Goal: Task Accomplishment & Management: Use online tool/utility

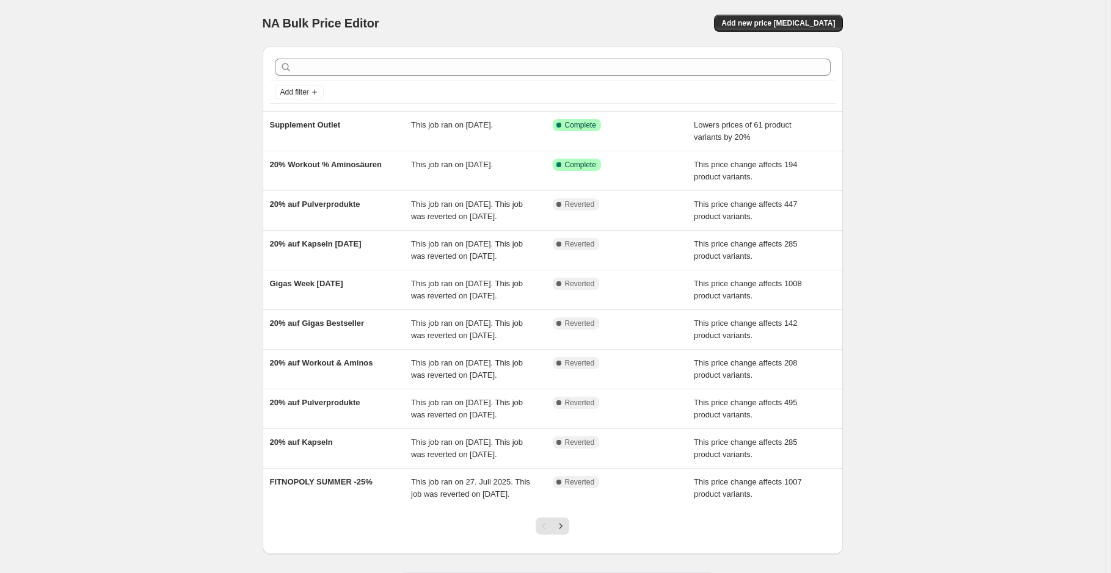
click at [150, 235] on div "NA Bulk Price Editor. This page is ready NA Bulk Price Editor Add new price cha…" at bounding box center [552, 314] width 1104 height 629
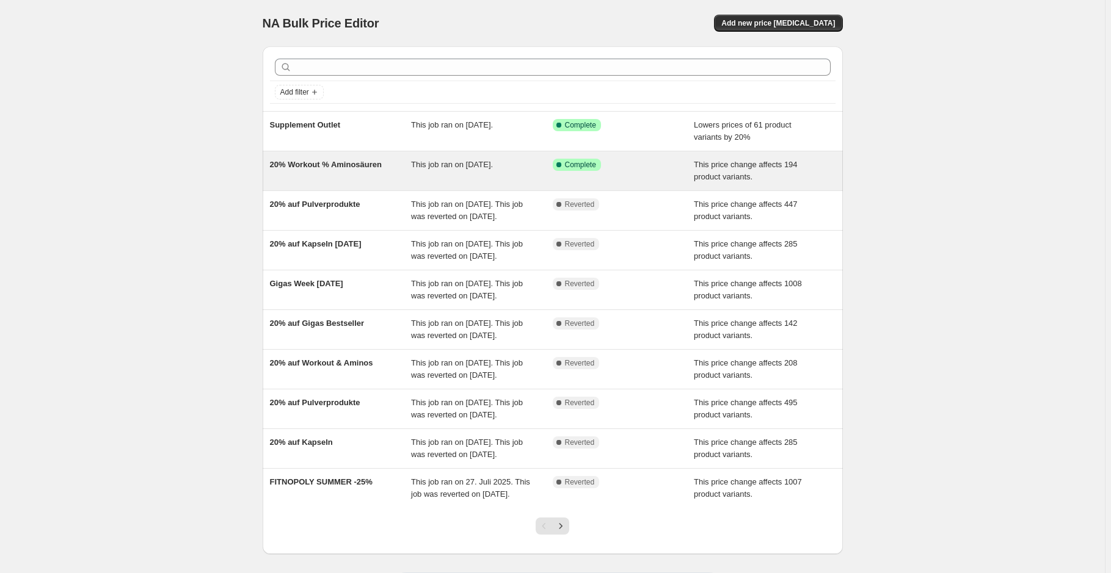
click at [403, 177] on div "20% Workout % Aminosäuren" at bounding box center [341, 171] width 142 height 24
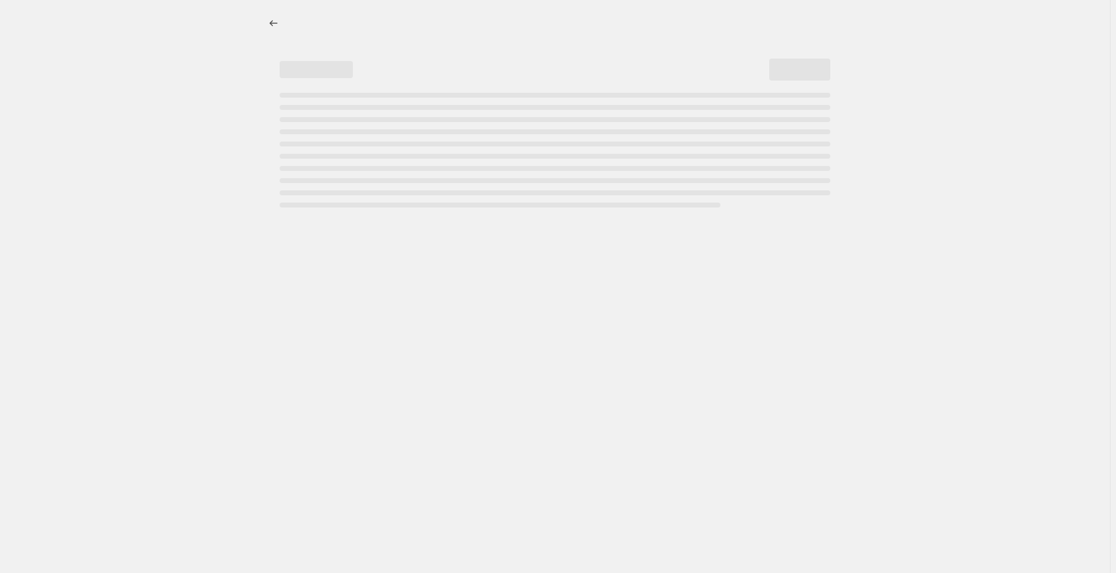
select select "pcap"
select select "no_change"
select select "not_equal"
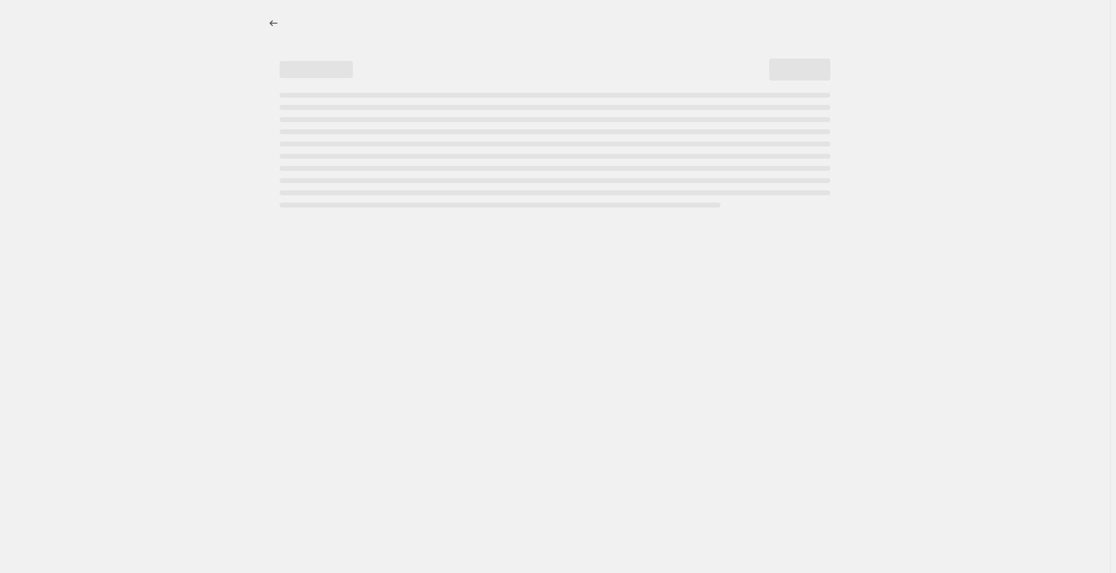
select select "not_equal"
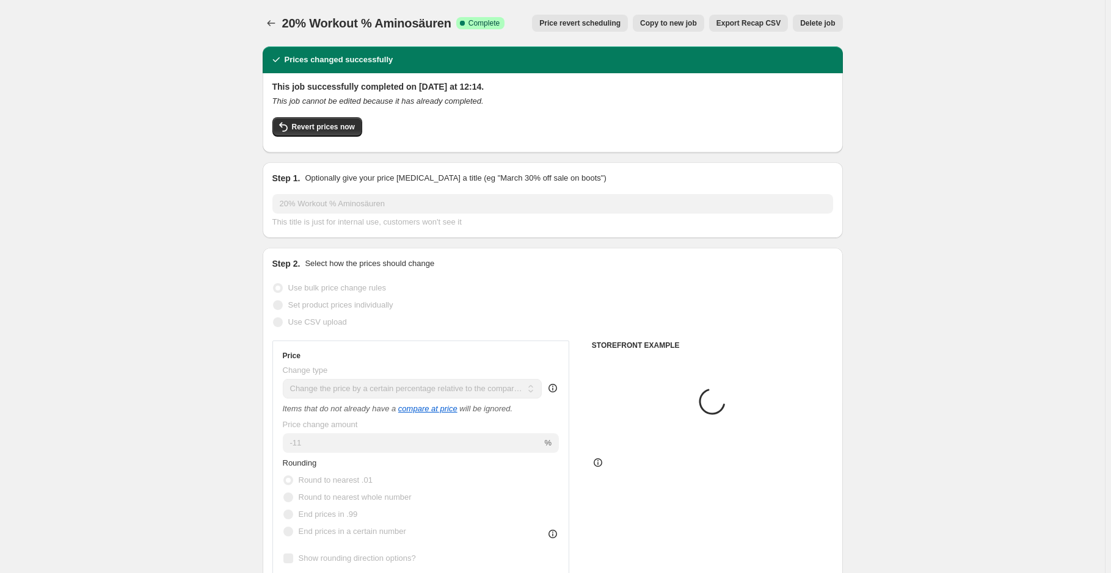
select select "collection"
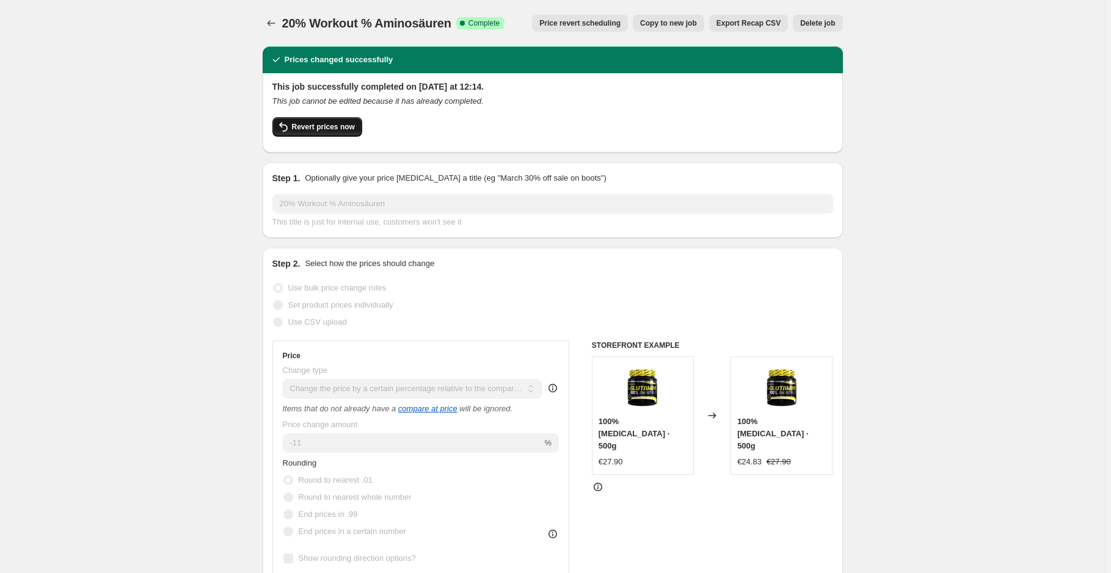
click at [303, 125] on span "Revert prices now" at bounding box center [323, 127] width 63 height 10
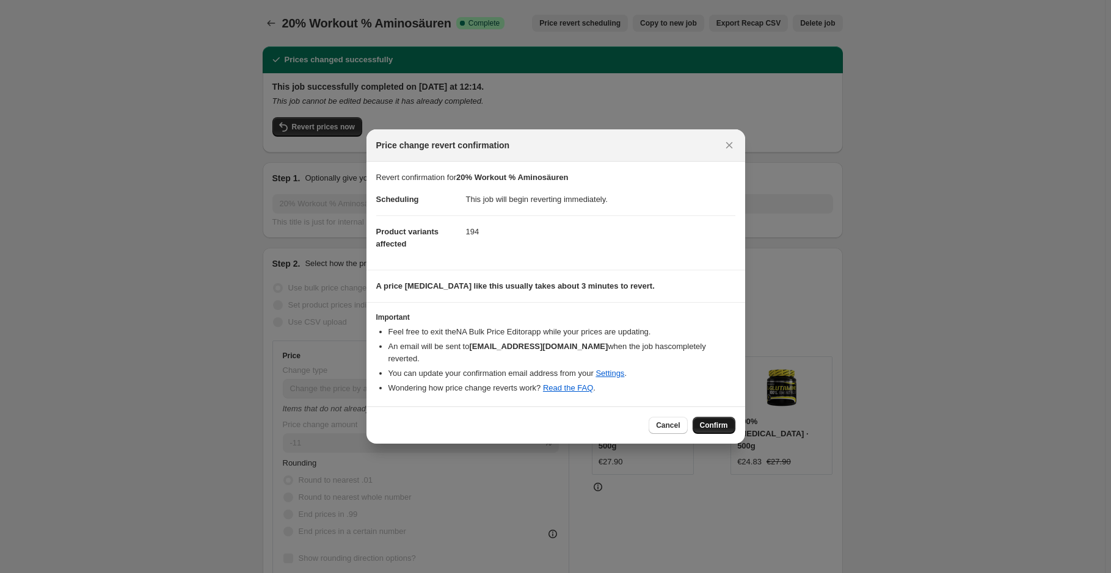
click at [716, 426] on button "Confirm" at bounding box center [713, 425] width 43 height 17
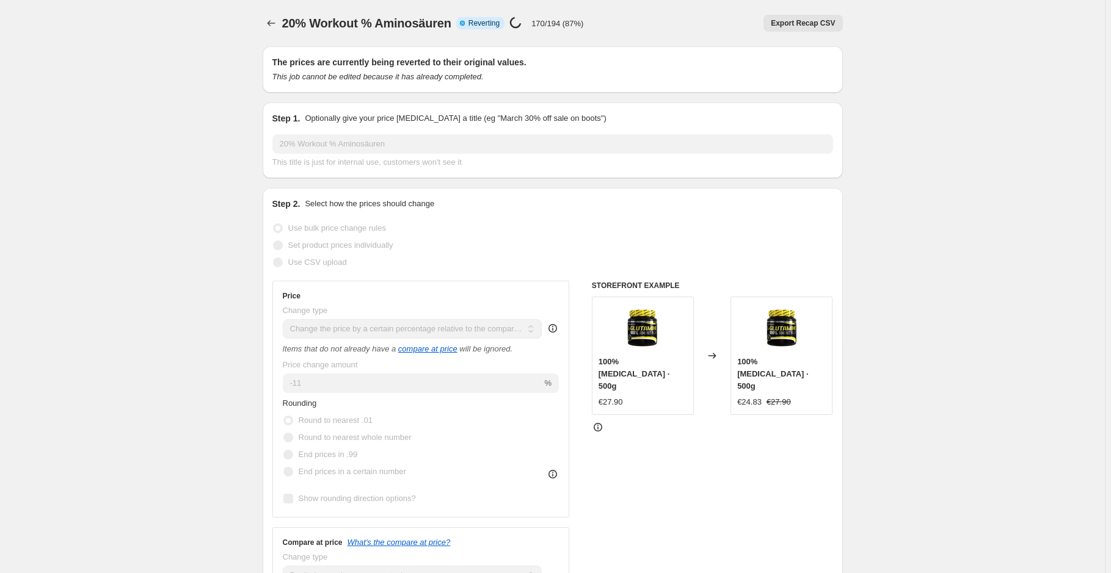
click at [268, 17] on icon "Price change jobs" at bounding box center [271, 23] width 12 height 12
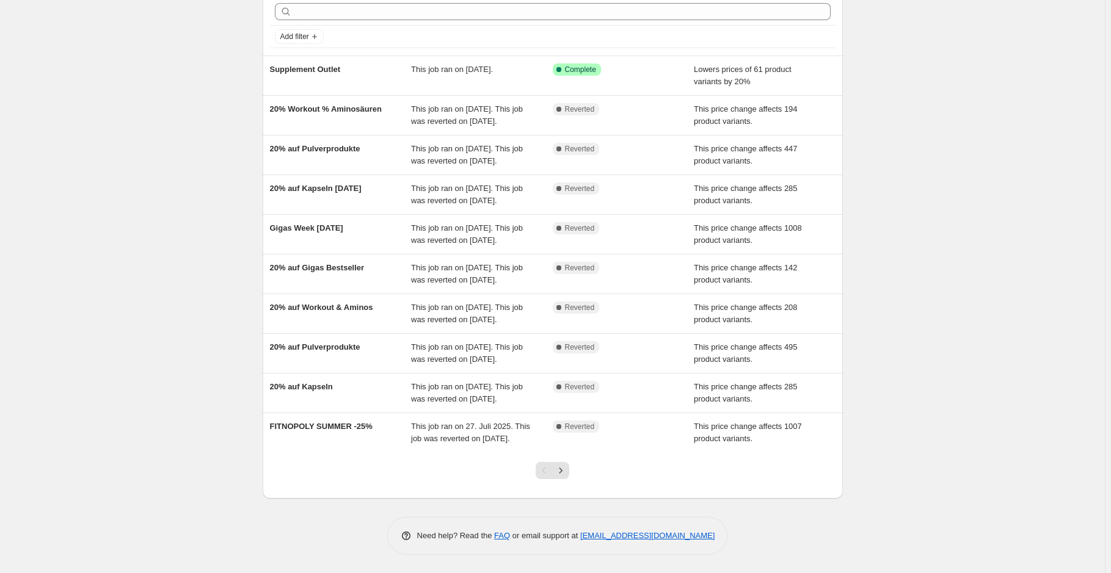
scroll to position [111, 0]
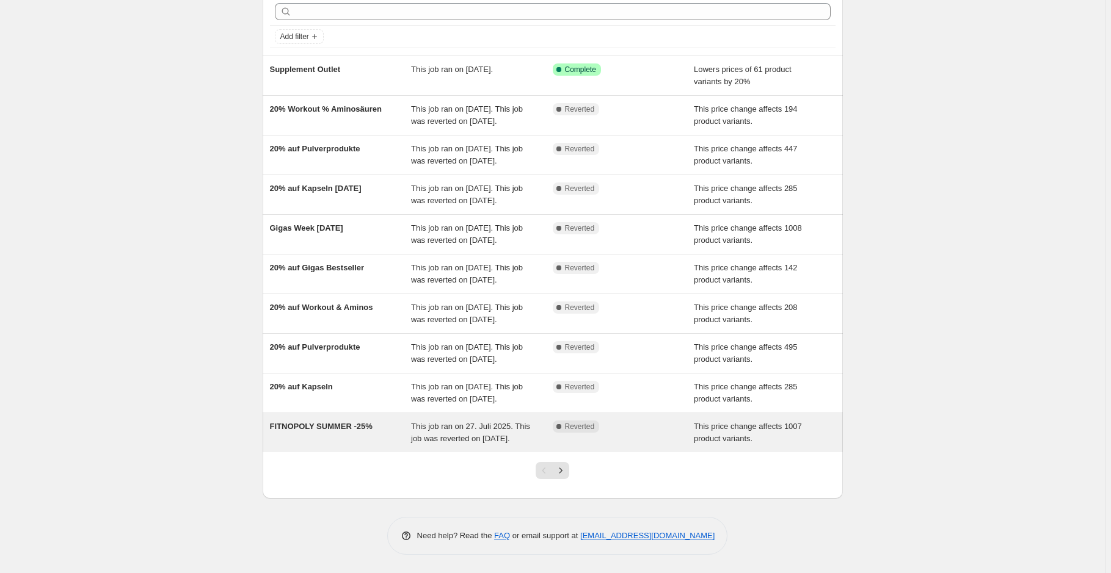
click at [317, 431] on span "FITNOPOLY SUMMER -25%" at bounding box center [321, 426] width 103 height 9
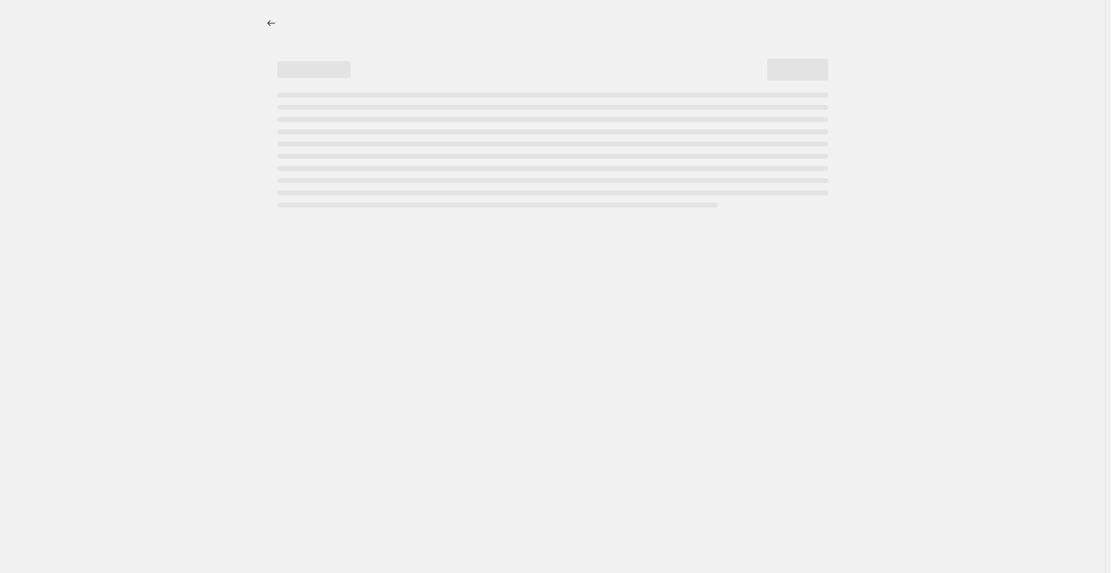
select select "pcap"
select select "no_change"
select select "collection"
select select "not_equal"
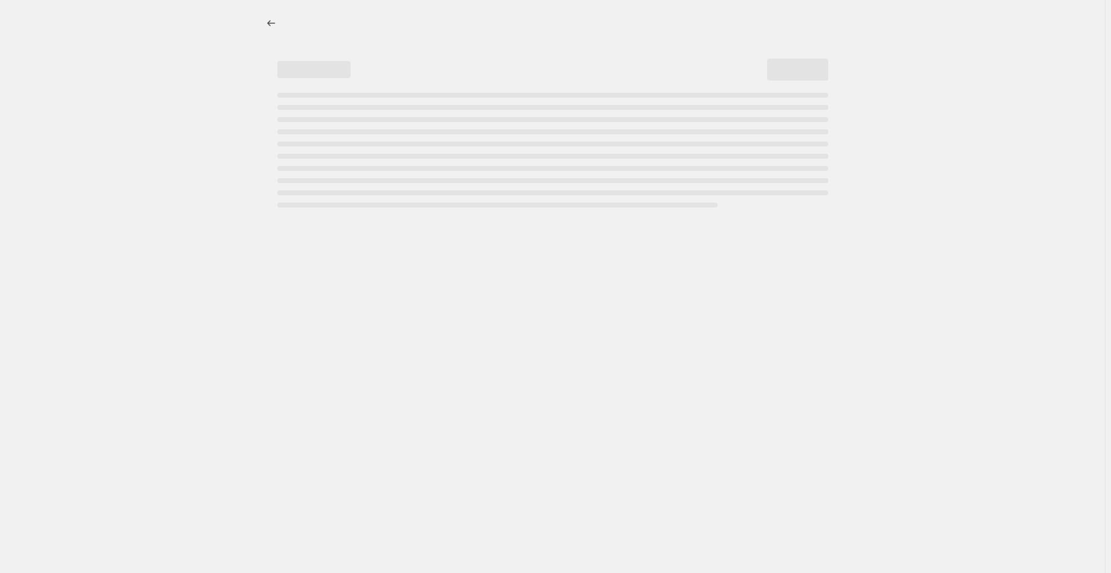
select select "collection"
select select "not_equal"
select select "collection"
select select "not_equal"
select select "collection"
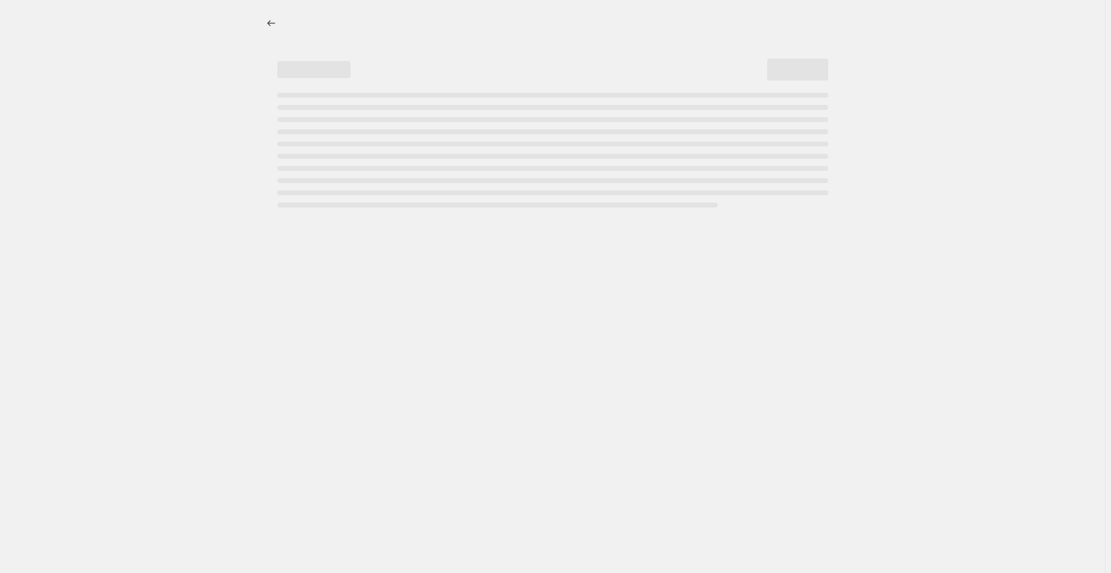
select select "not_equal"
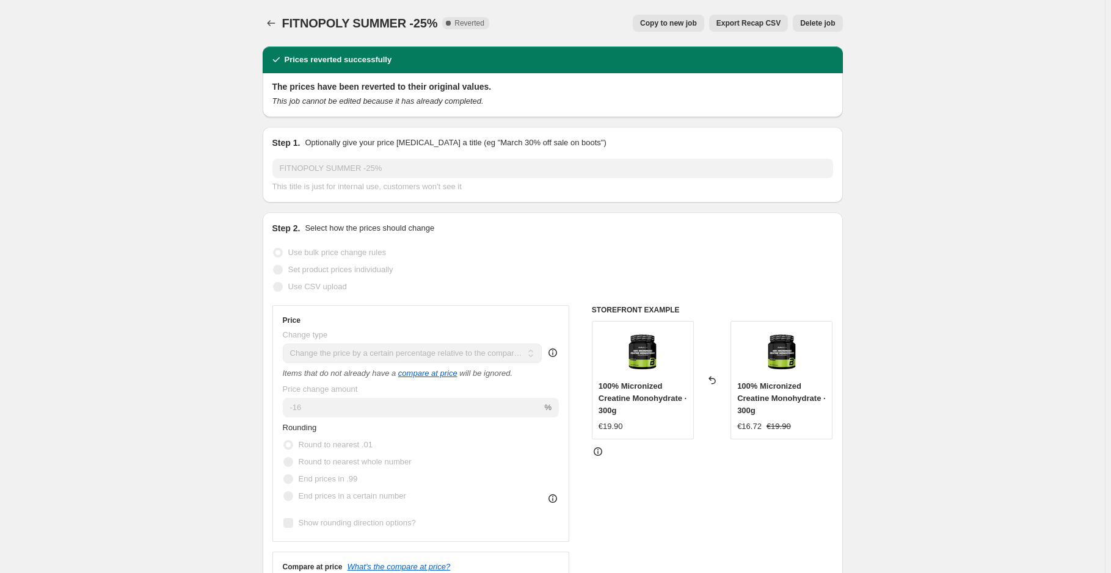
click at [658, 23] on span "Copy to new job" at bounding box center [668, 23] width 57 height 10
select select "pcap"
select select "no_change"
select select "collection"
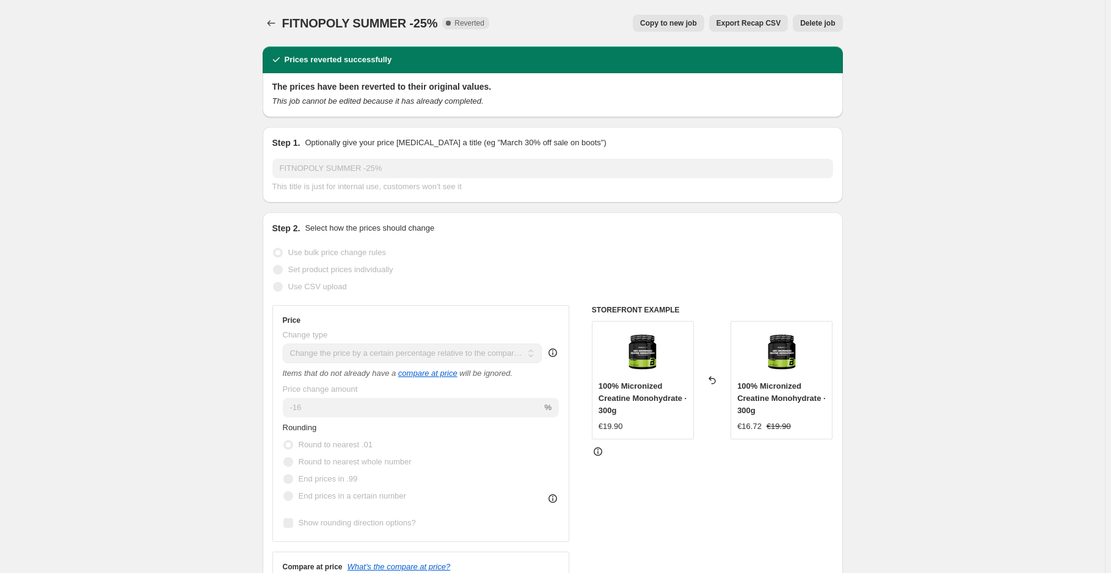
select select "not_equal"
select select "collection"
select select "not_equal"
select select "collection"
select select "not_equal"
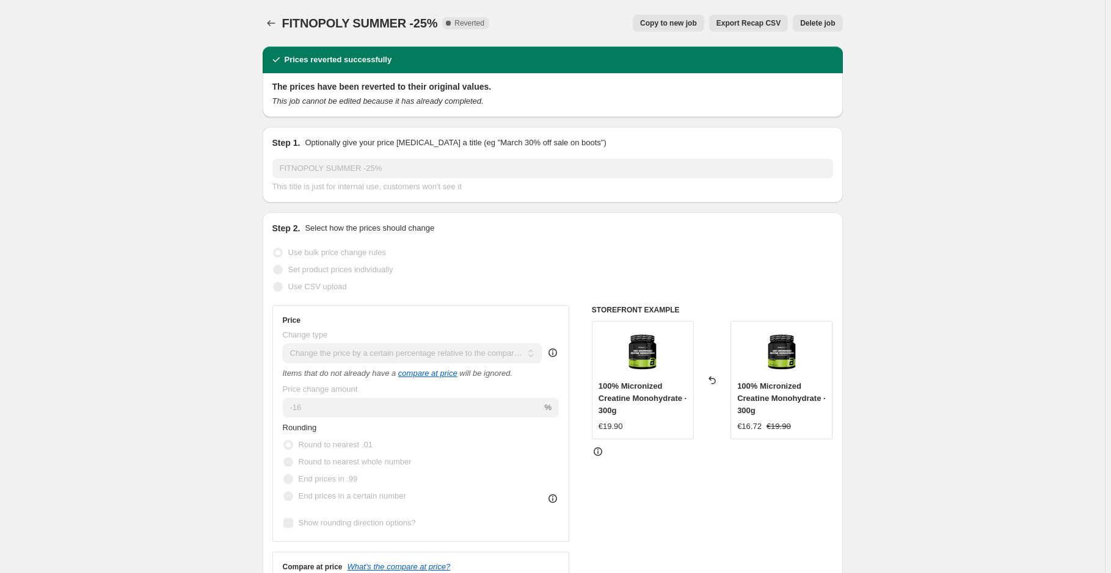
select select "collection"
select select "not_equal"
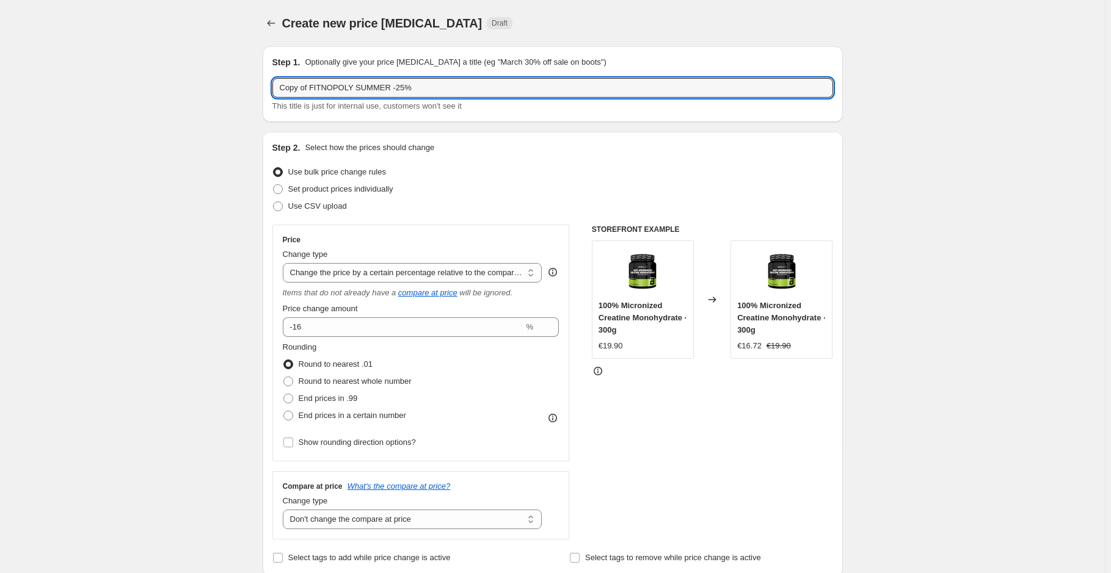
drag, startPoint x: 393, startPoint y: 90, endPoint x: 221, endPoint y: 87, distance: 171.6
click at [291, 87] on input "-25%" at bounding box center [552, 88] width 560 height 20
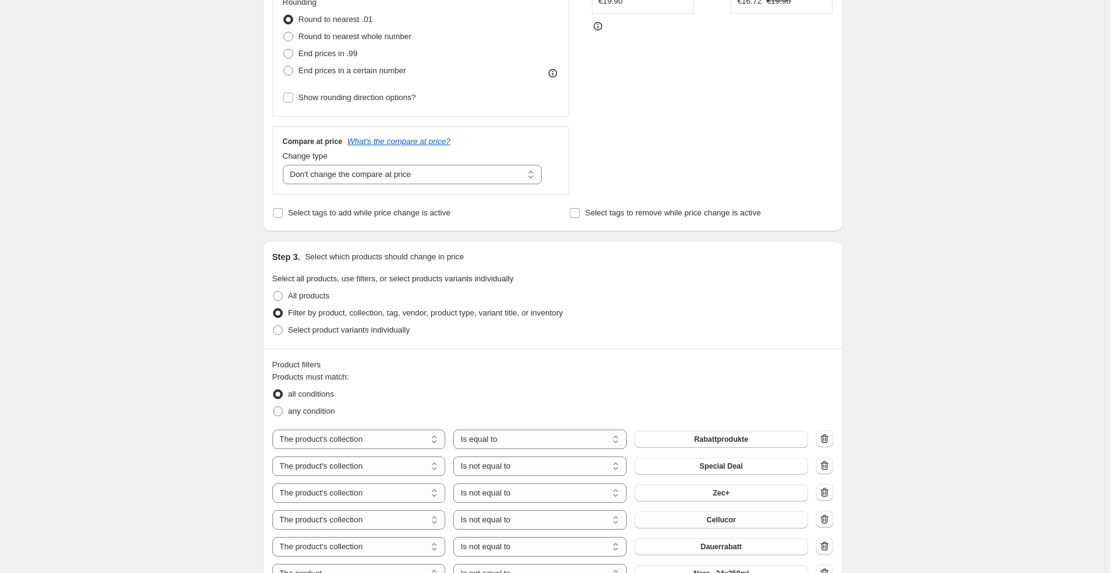
scroll to position [277, 0]
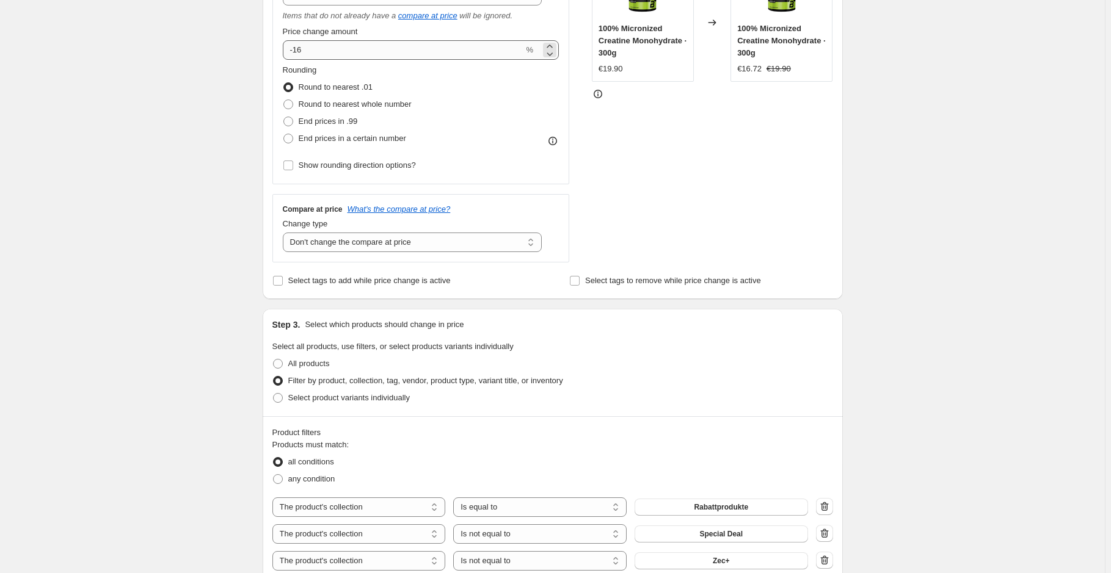
type input "-20% Shop"
drag, startPoint x: 319, startPoint y: 55, endPoint x: 299, endPoint y: 57, distance: 20.3
click at [299, 57] on input "-16" at bounding box center [403, 50] width 241 height 20
type input "-11"
click at [943, 189] on div "Create new price change job. This page is ready Create new price change job Dra…" at bounding box center [552, 481] width 1104 height 1516
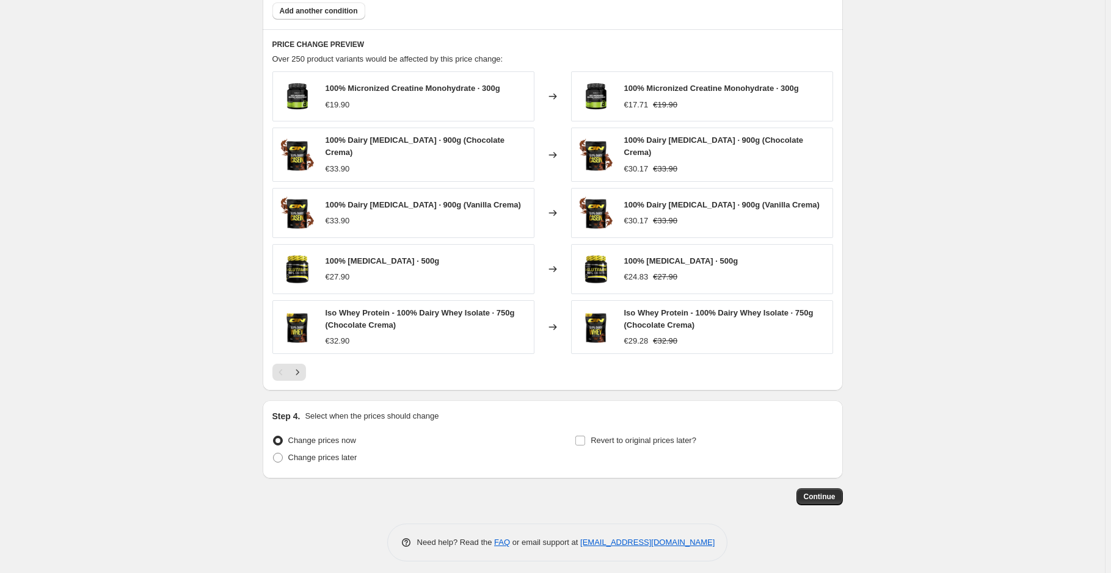
scroll to position [938, 0]
click at [818, 490] on span "Continue" at bounding box center [819, 495] width 32 height 10
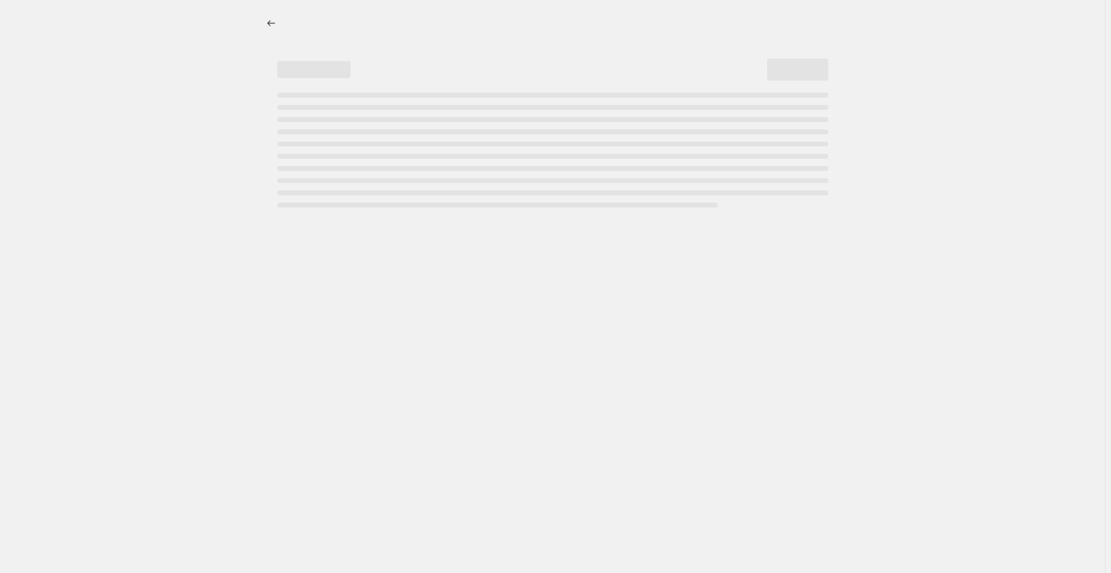
select select "percentage"
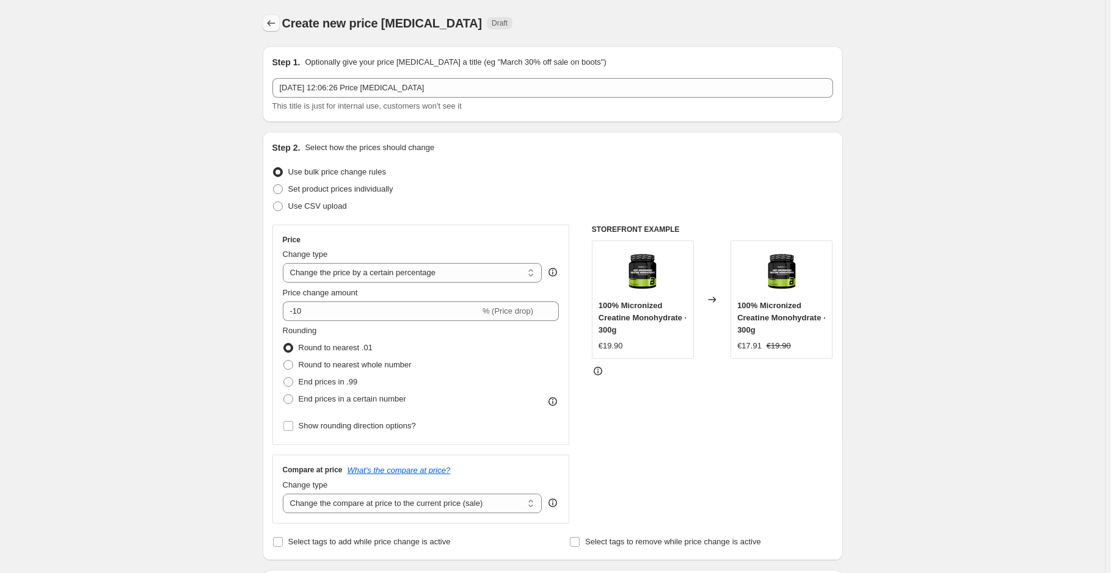
click at [267, 21] on icon "Price change jobs" at bounding box center [271, 23] width 12 height 12
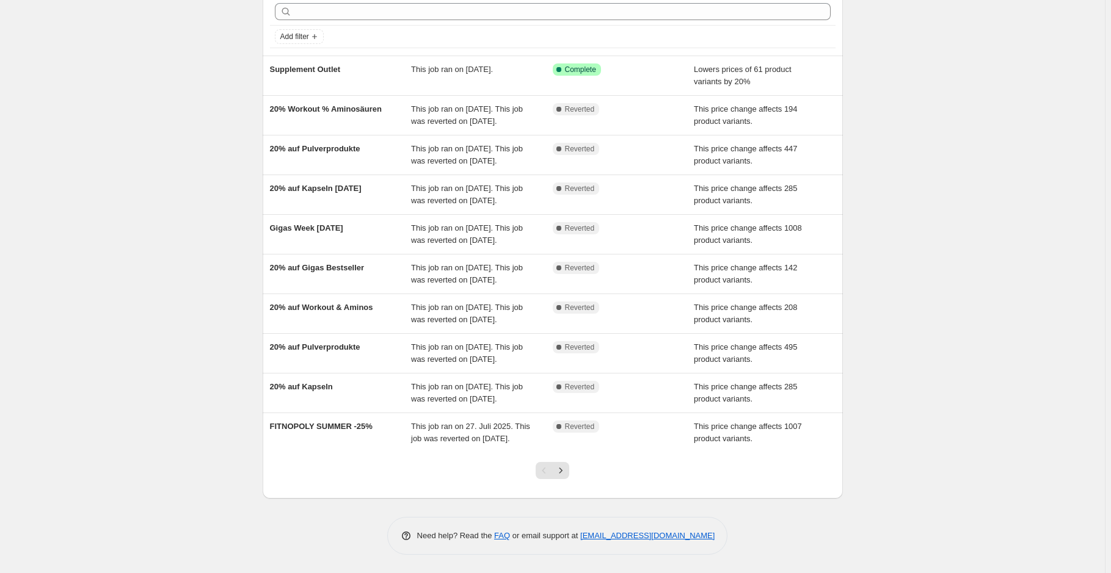
scroll to position [164, 0]
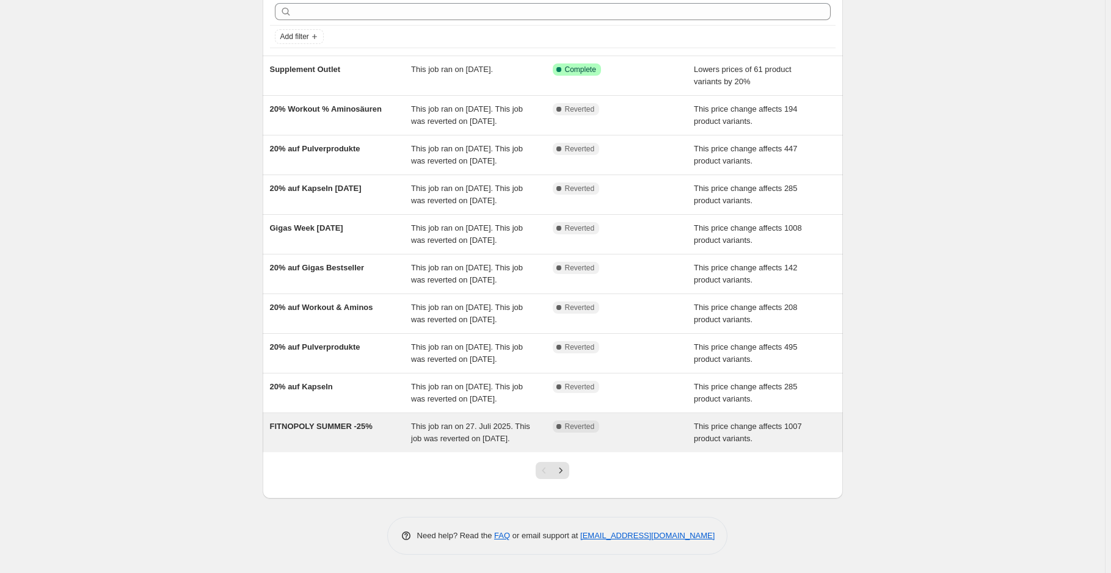
click at [341, 421] on div "FITNOPOLY SUMMER -25%" at bounding box center [341, 433] width 142 height 24
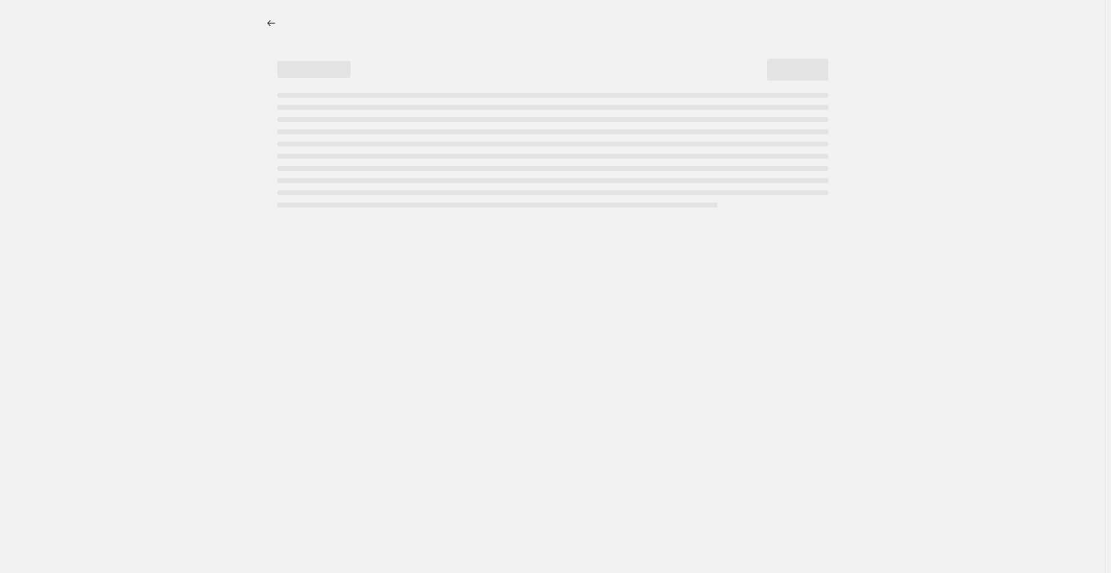
select select "pcap"
select select "no_change"
select select "collection"
select select "not_equal"
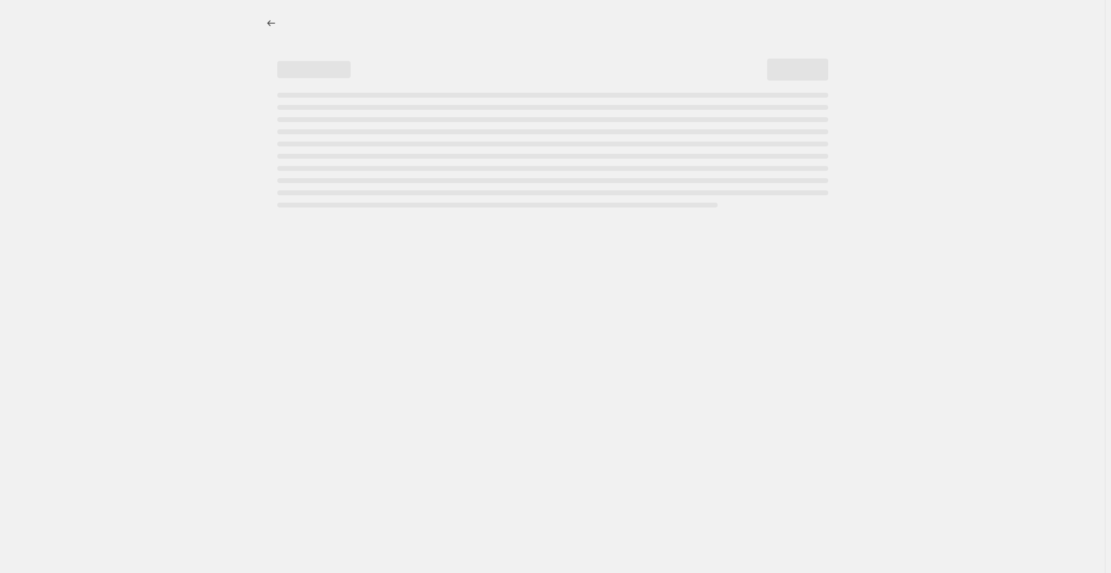
select select "collection"
select select "not_equal"
select select "collection"
select select "not_equal"
select select "collection"
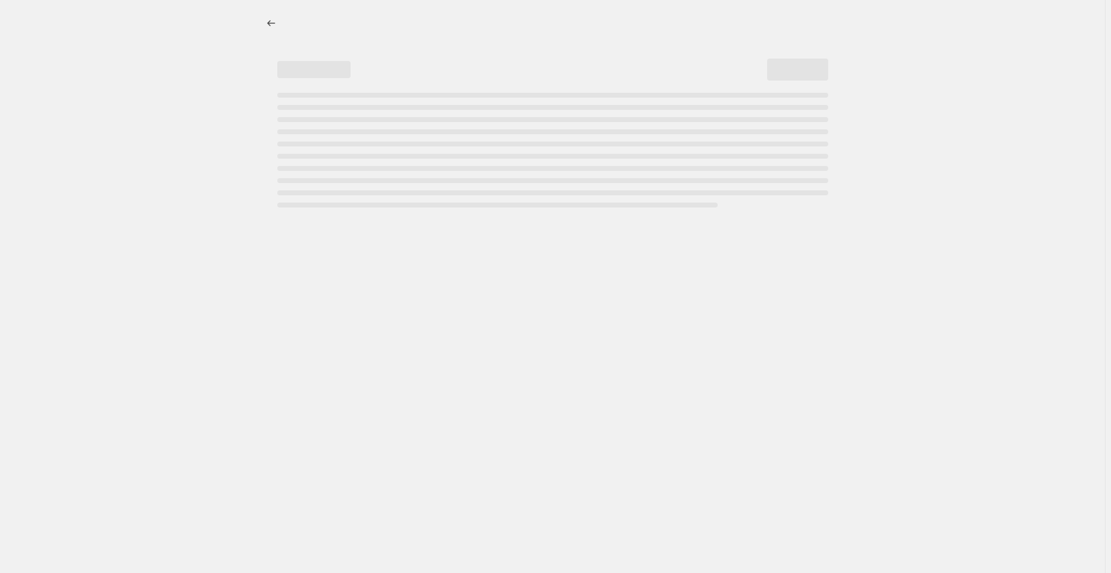
select select "not_equal"
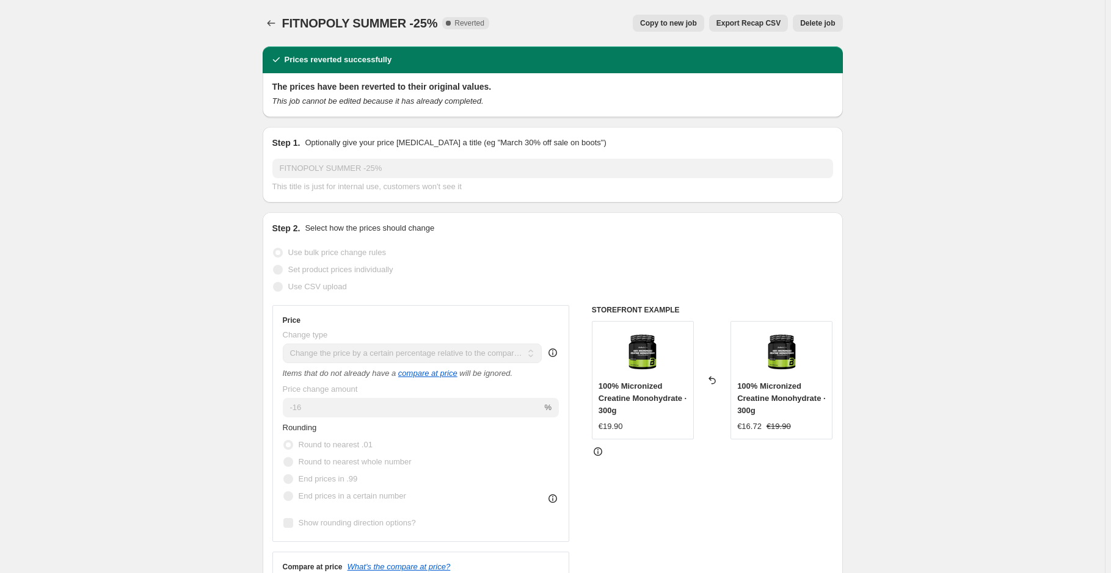
click at [673, 23] on span "Copy to new job" at bounding box center [668, 23] width 57 height 10
select select "pcap"
select select "no_change"
select select "collection"
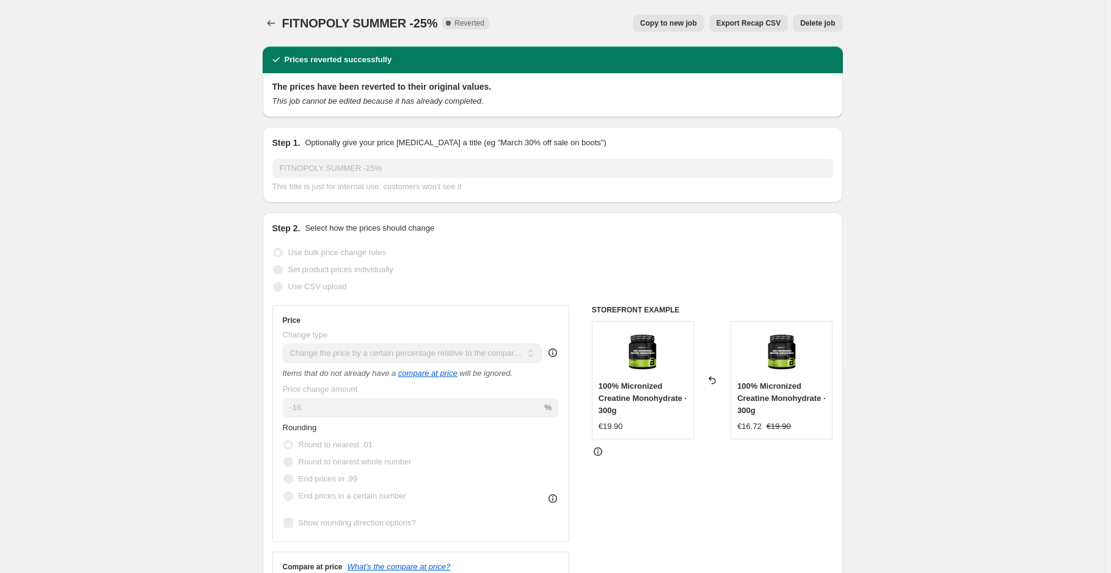
select select "not_equal"
select select "collection"
select select "not_equal"
select select "collection"
select select "not_equal"
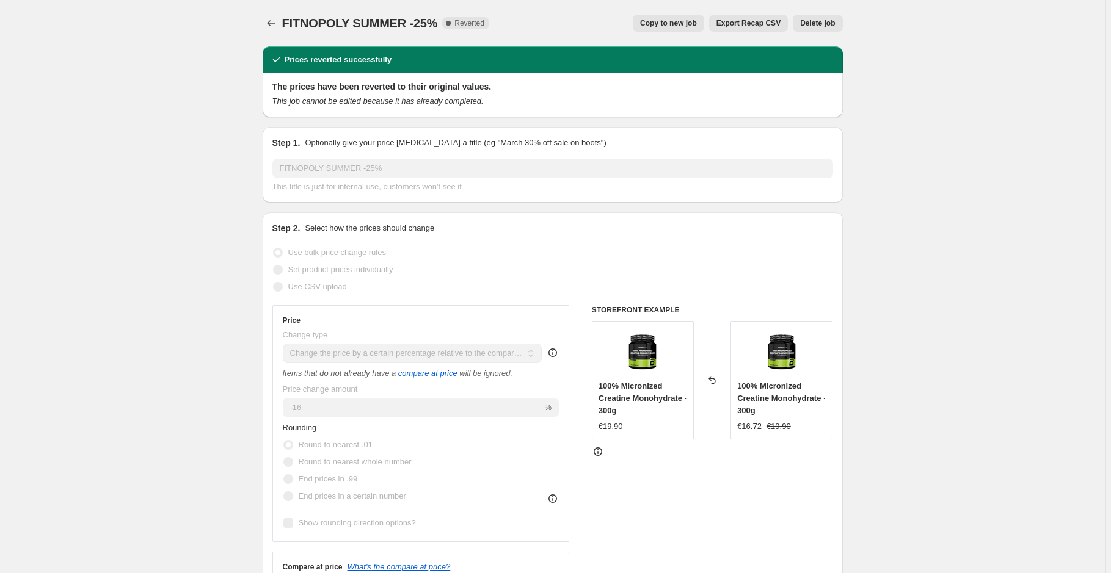
select select "collection"
select select "not_equal"
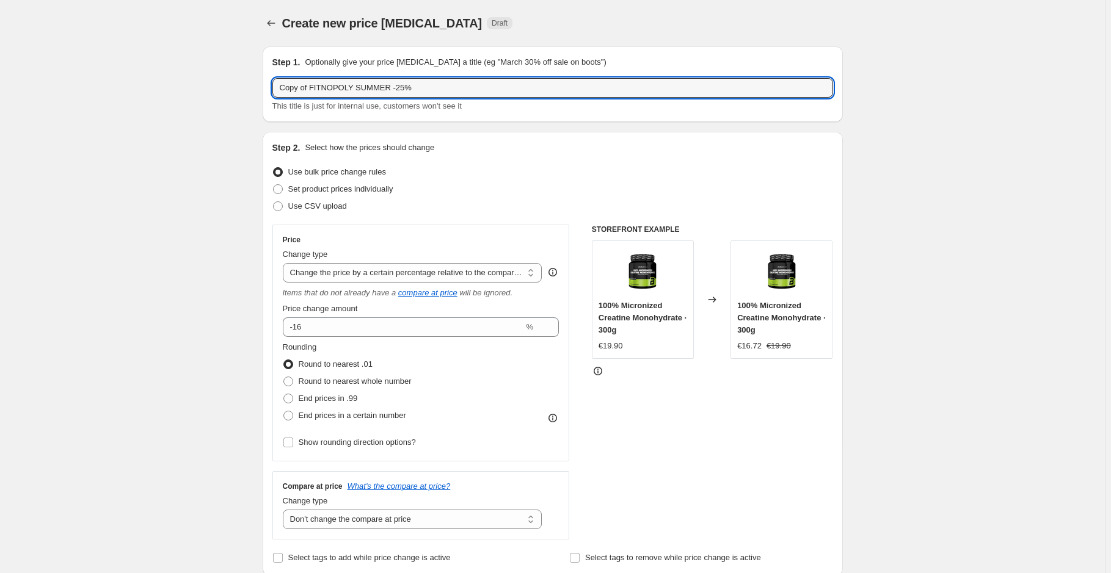
drag, startPoint x: 420, startPoint y: 91, endPoint x: 233, endPoint y: 90, distance: 186.8
type input "-20% Shop"
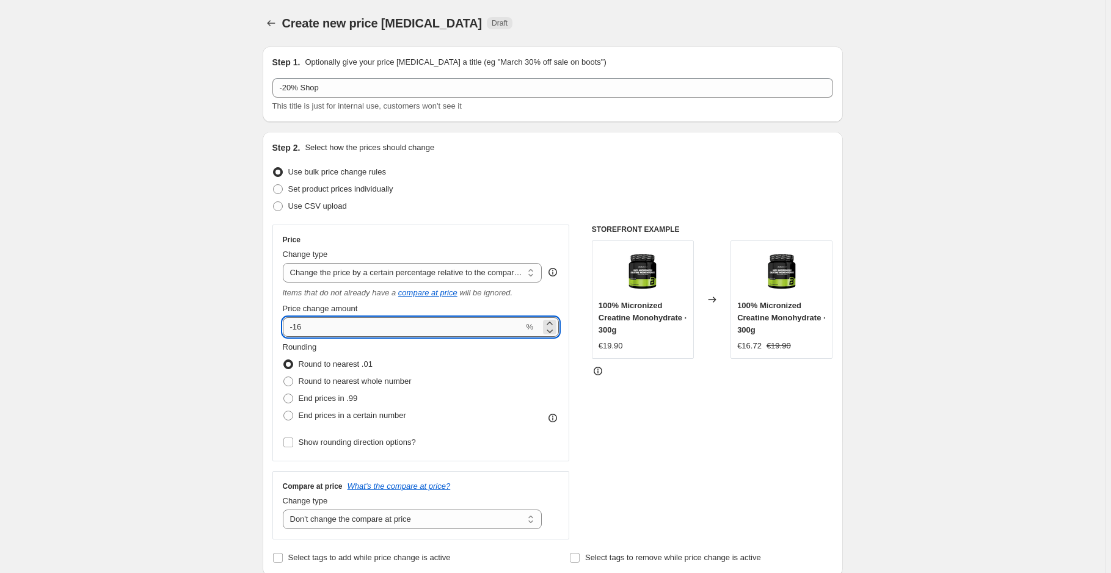
drag, startPoint x: 299, startPoint y: 327, endPoint x: 366, endPoint y: 330, distance: 67.2
click at [317, 328] on input "-16" at bounding box center [403, 327] width 241 height 20
type input "-11"
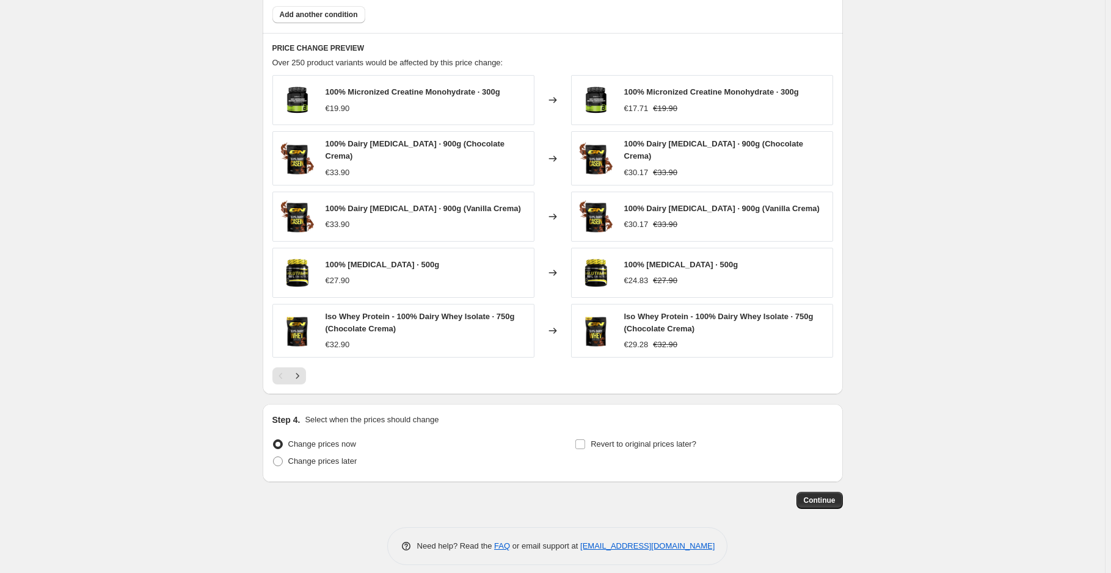
scroll to position [938, 0]
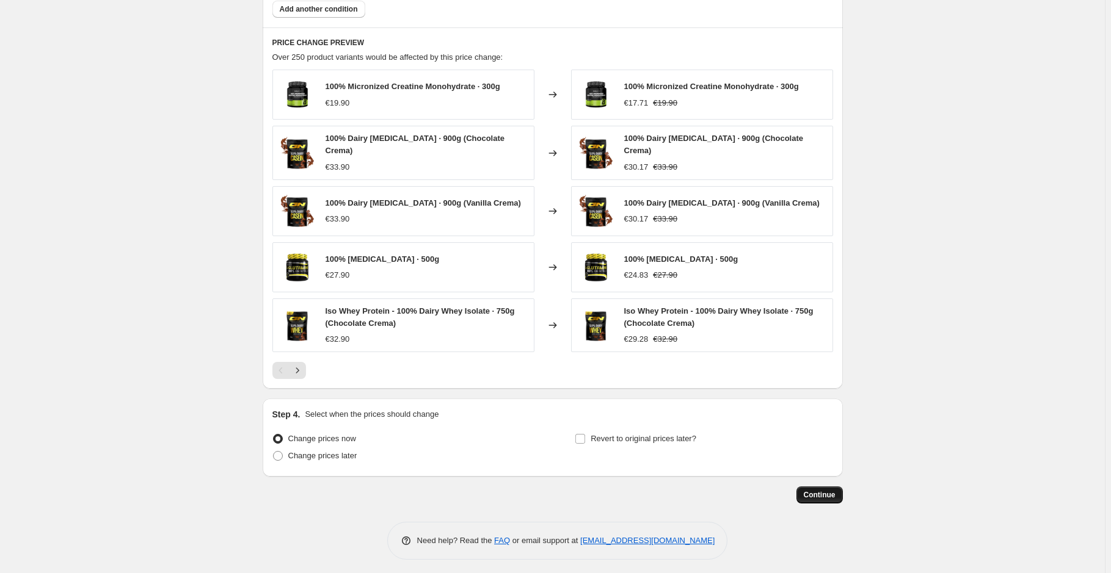
click at [829, 495] on span "Continue" at bounding box center [819, 495] width 32 height 10
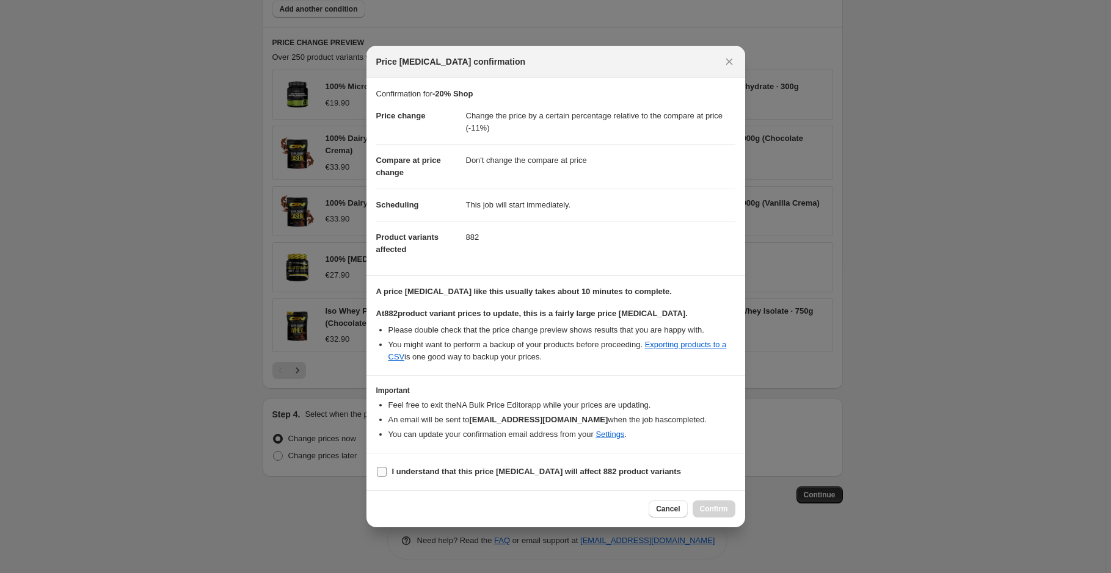
click at [487, 473] on b "I understand that this price change job will affect 882 product variants" at bounding box center [536, 471] width 289 height 9
click at [386, 473] on input "I understand that this price change job will affect 882 product variants" at bounding box center [382, 472] width 10 height 10
checkbox input "true"
click at [705, 511] on span "Confirm" at bounding box center [714, 509] width 28 height 10
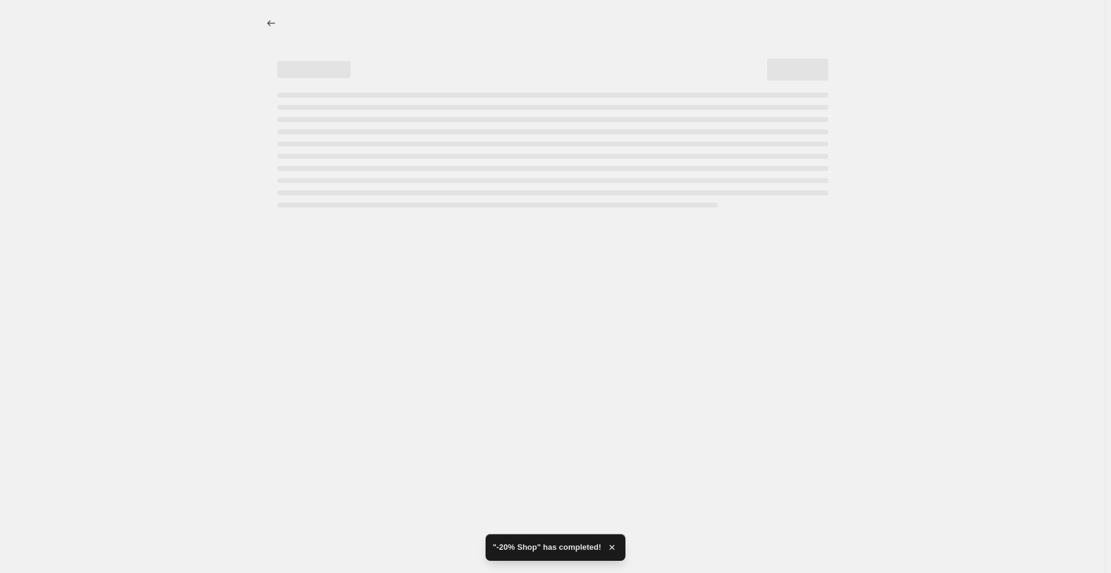
select select "pcap"
select select "no_change"
select select "collection"
select select "not_equal"
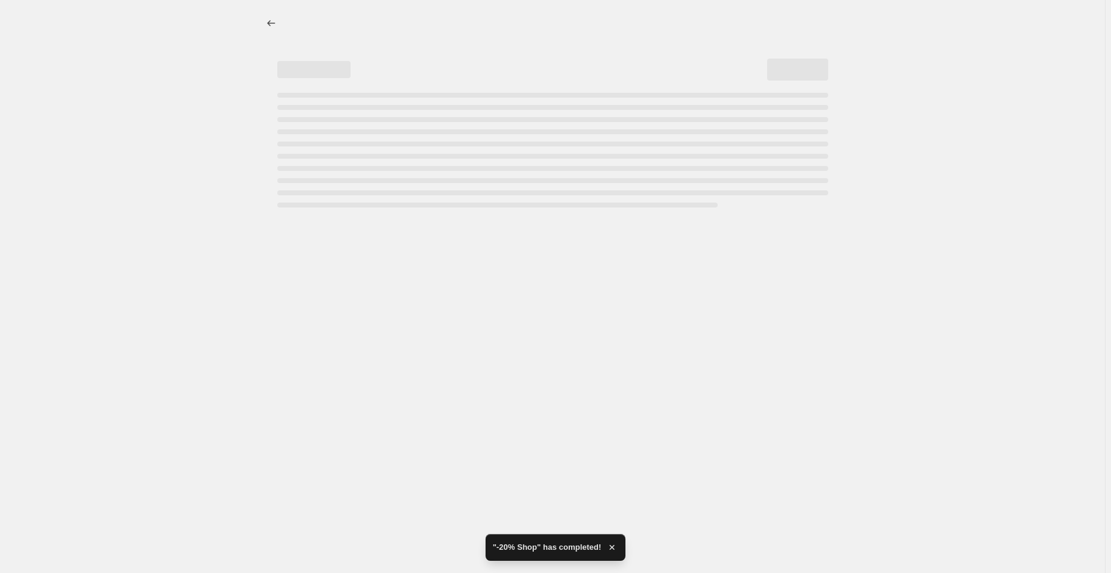
select select "collection"
select select "not_equal"
select select "collection"
select select "not_equal"
select select "collection"
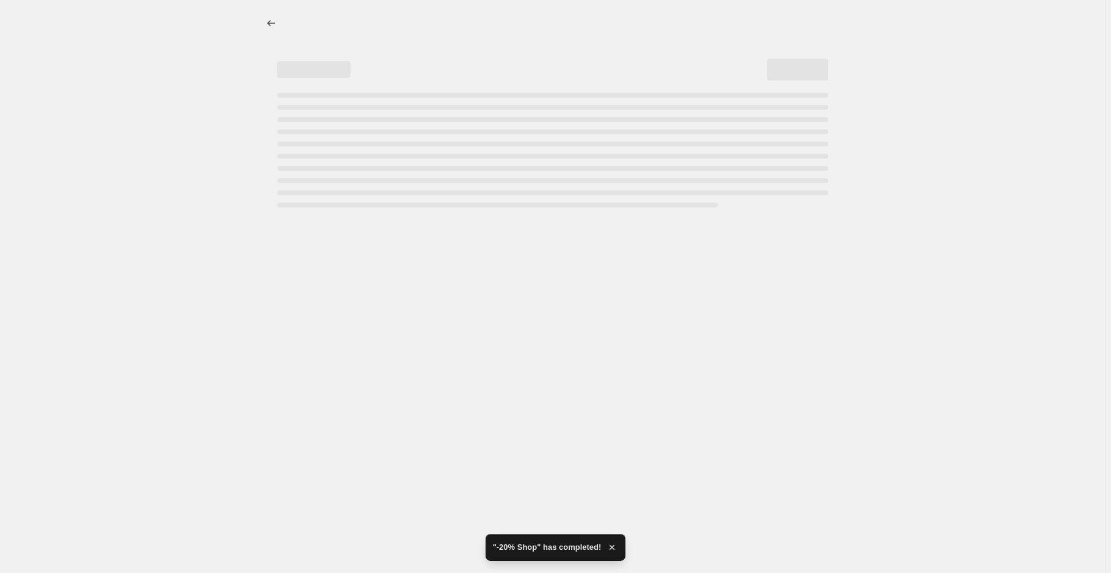
select select "not_equal"
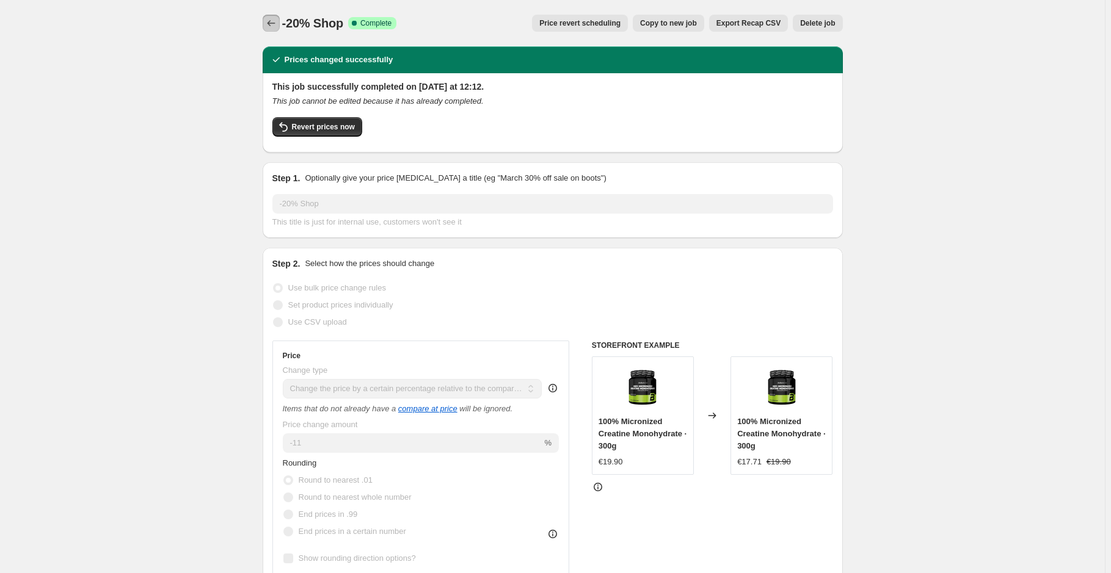
click at [270, 27] on icon "Price change jobs" at bounding box center [271, 23] width 12 height 12
